Goal: Information Seeking & Learning: Check status

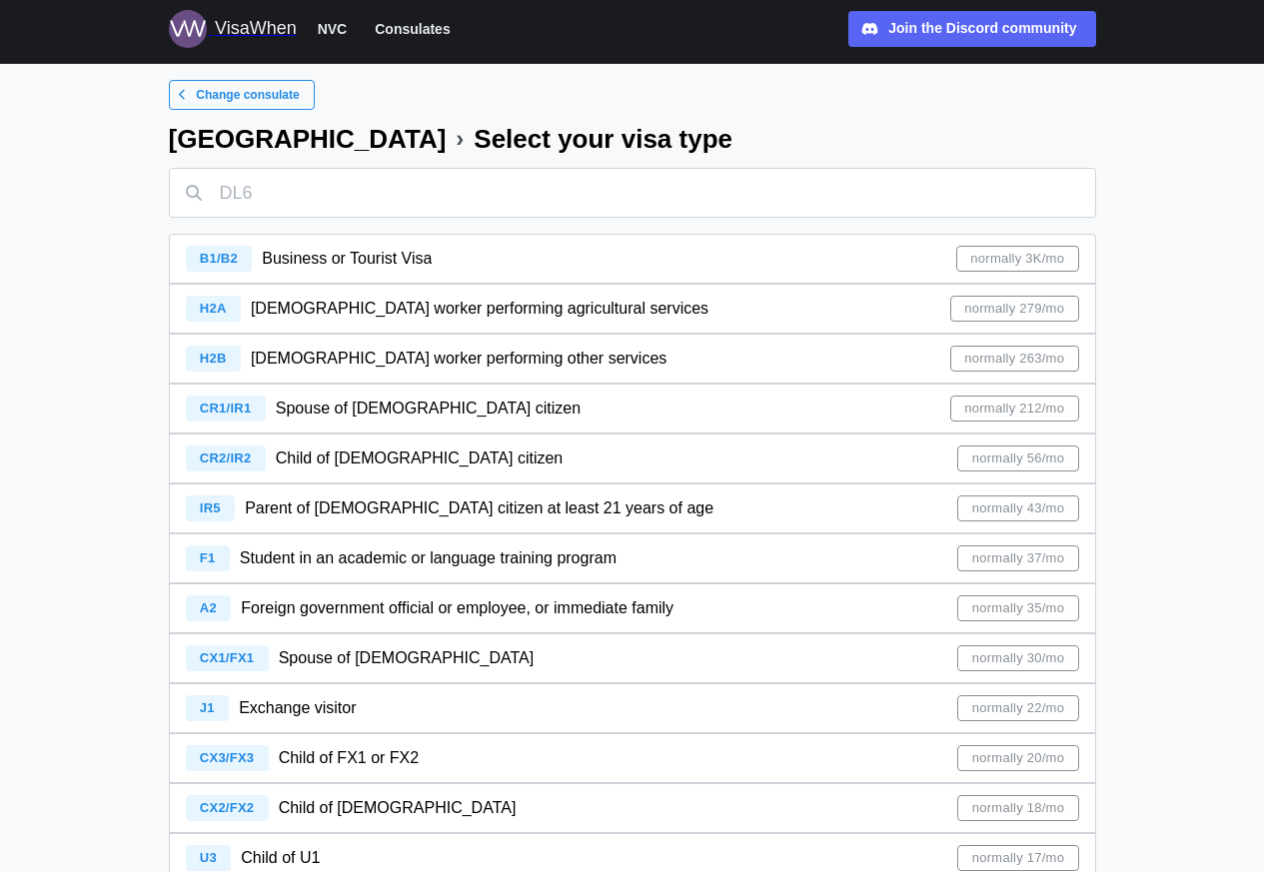
click at [193, 260] on div "B1/B2" at bounding box center [219, 259] width 67 height 26
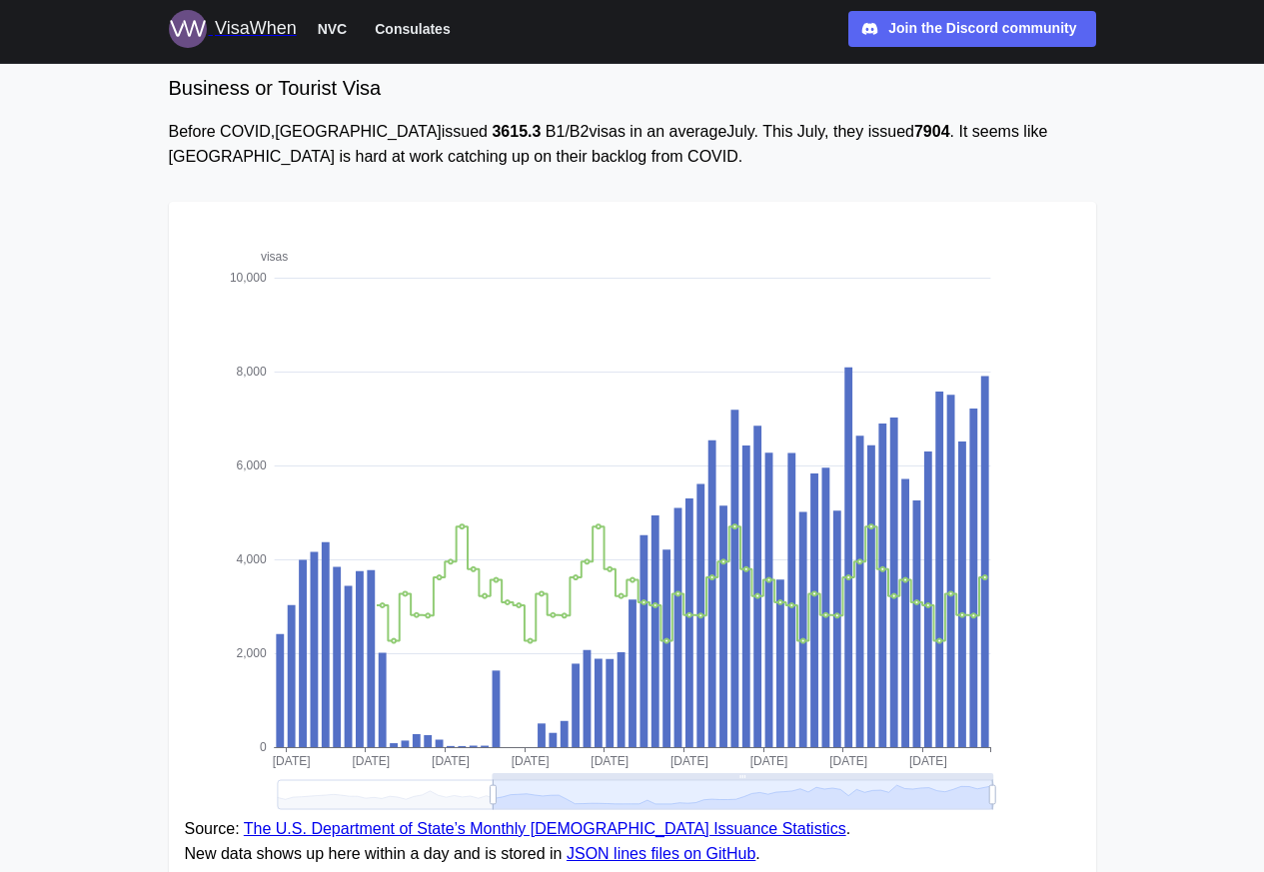
scroll to position [281, 0]
